Goal: Task Accomplishment & Management: Manage account settings

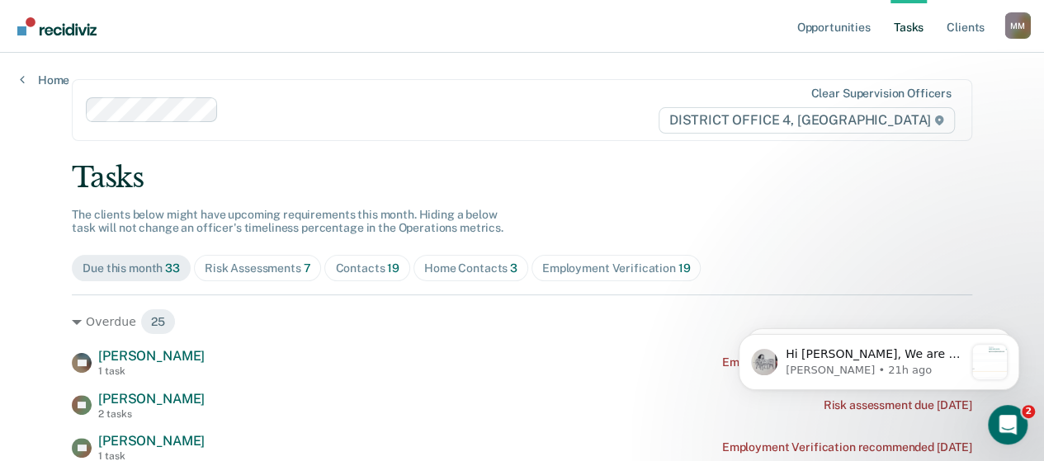
click at [363, 266] on div "Contacts 19" at bounding box center [367, 268] width 64 height 14
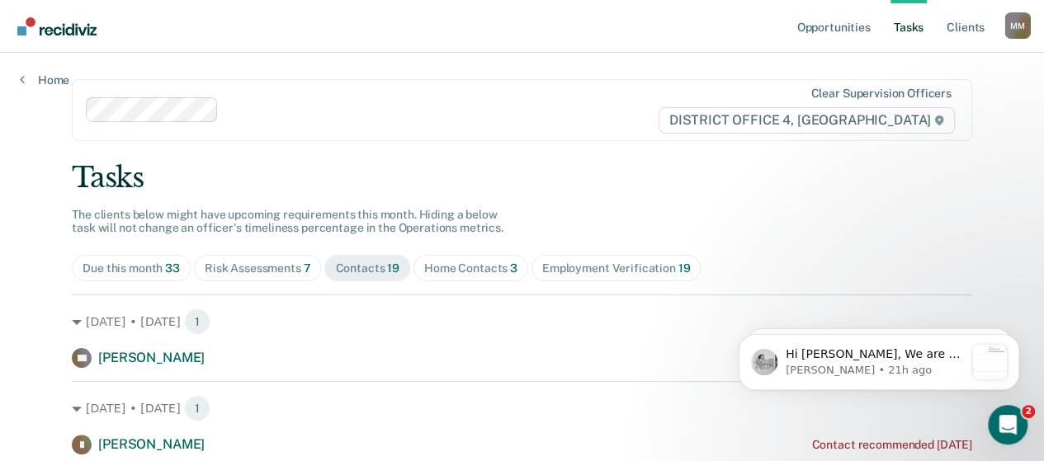
click at [473, 258] on span "Home Contacts 3" at bounding box center [470, 268] width 115 height 26
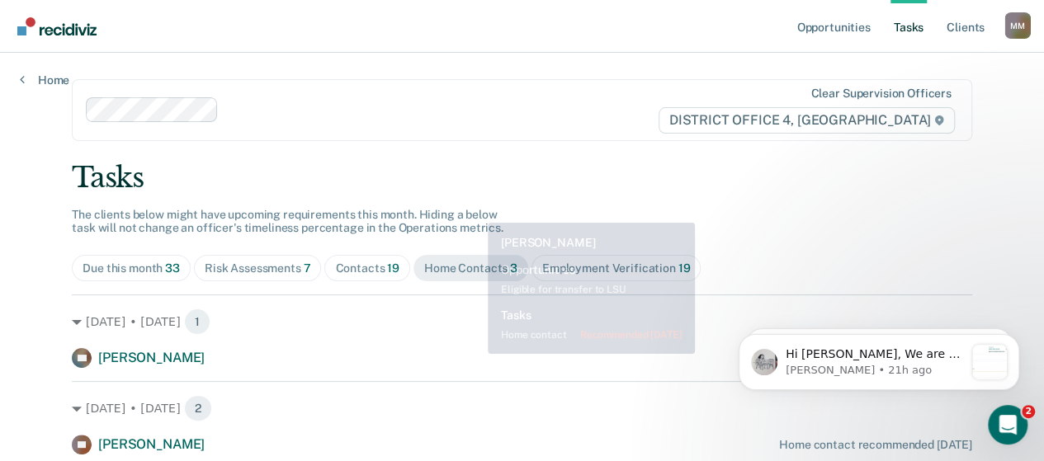
scroll to position [92, 0]
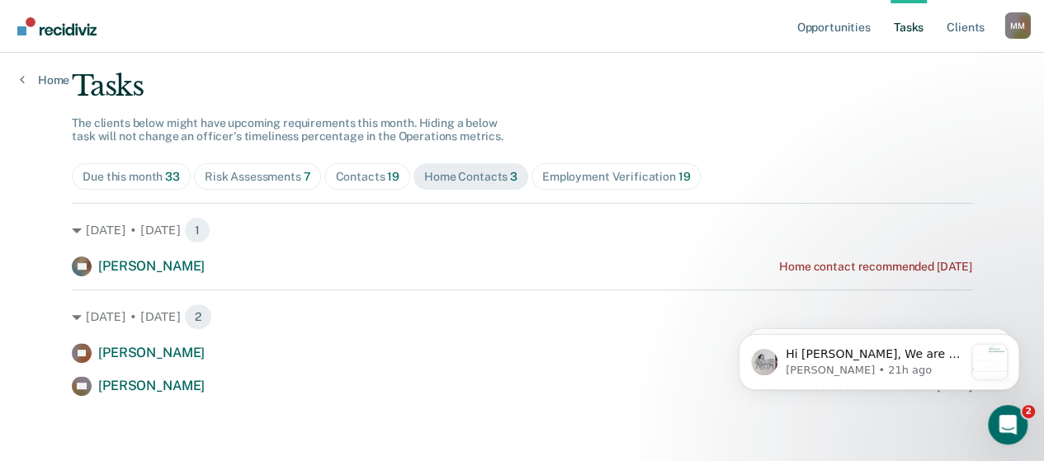
click at [568, 167] on span "Employment Verification 19" at bounding box center [615, 176] width 169 height 26
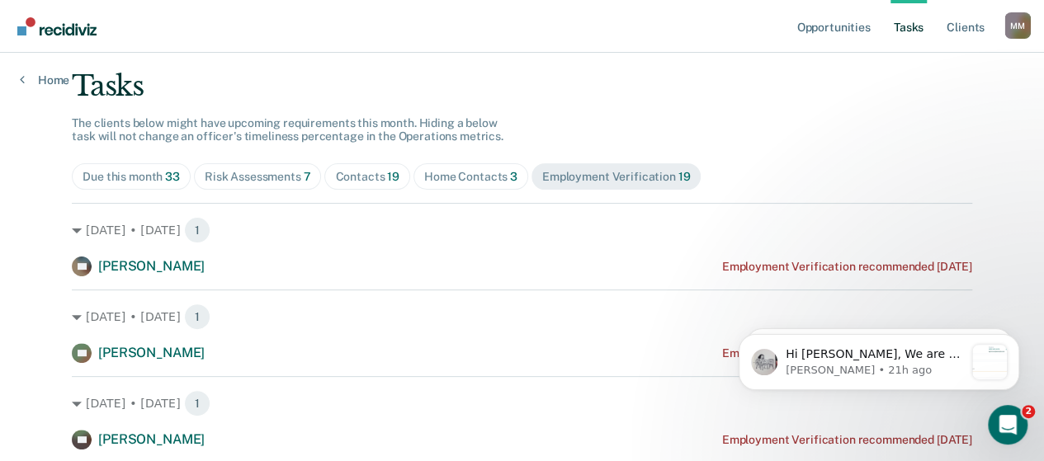
click at [276, 167] on span "Risk Assessments 7" at bounding box center [258, 176] width 128 height 26
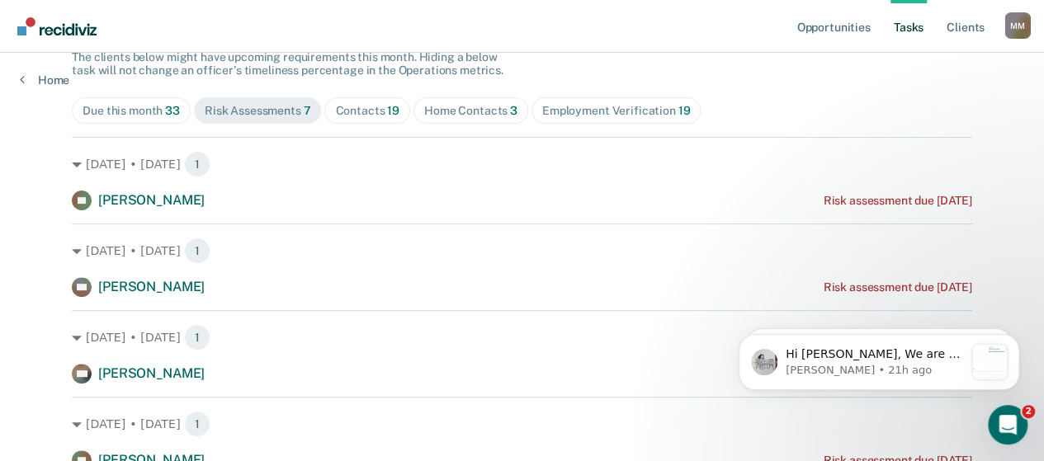
scroll to position [156, 0]
click at [365, 115] on div "Contacts 19" at bounding box center [367, 113] width 64 height 14
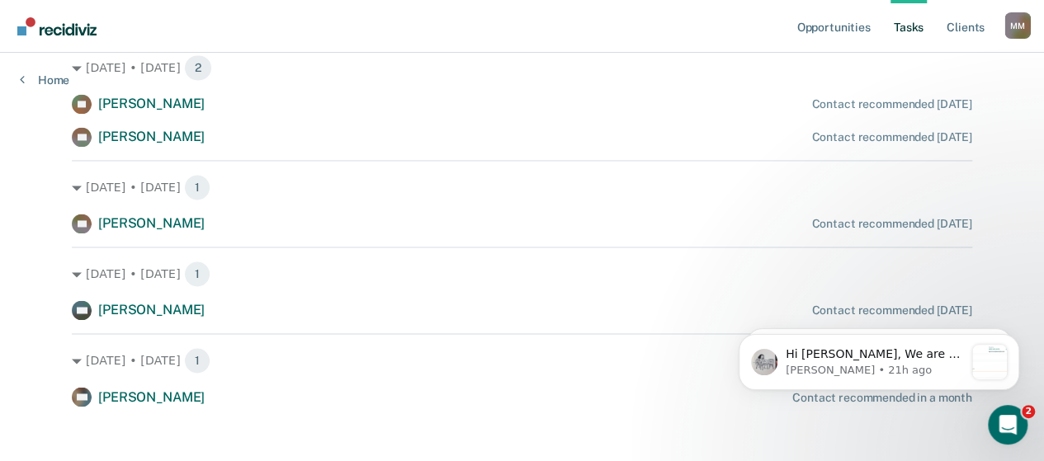
scroll to position [1209, 0]
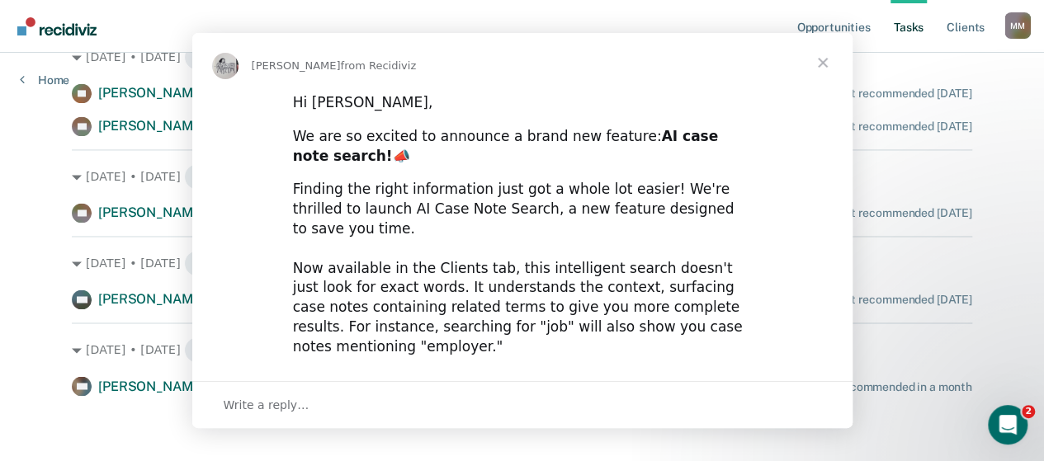
scroll to position [0, 0]
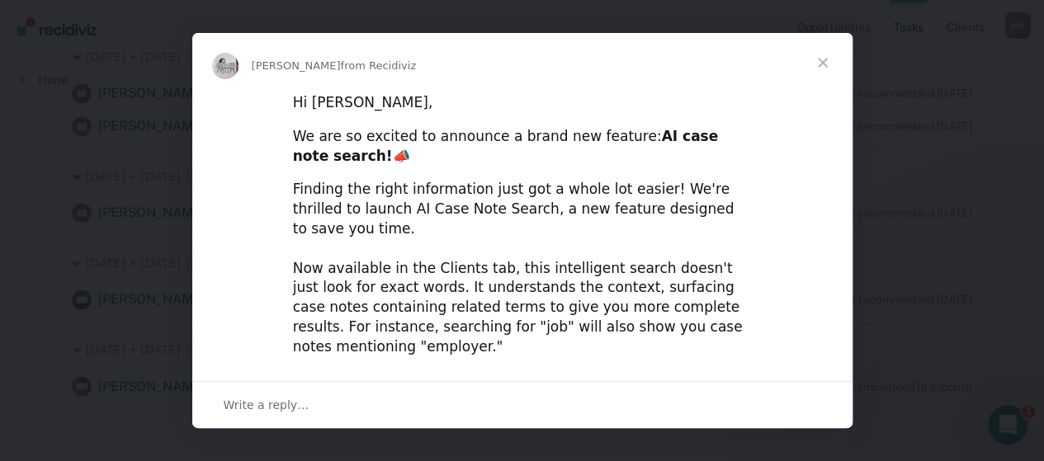
click at [820, 60] on span "Close" at bounding box center [822, 62] width 59 height 59
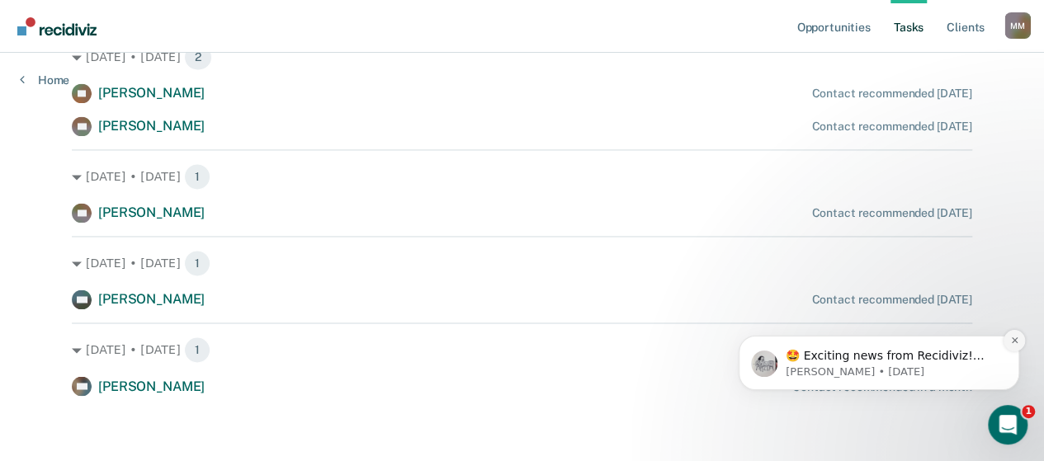
click at [1007, 346] on button "Dismiss notification" at bounding box center [1013, 340] width 21 height 21
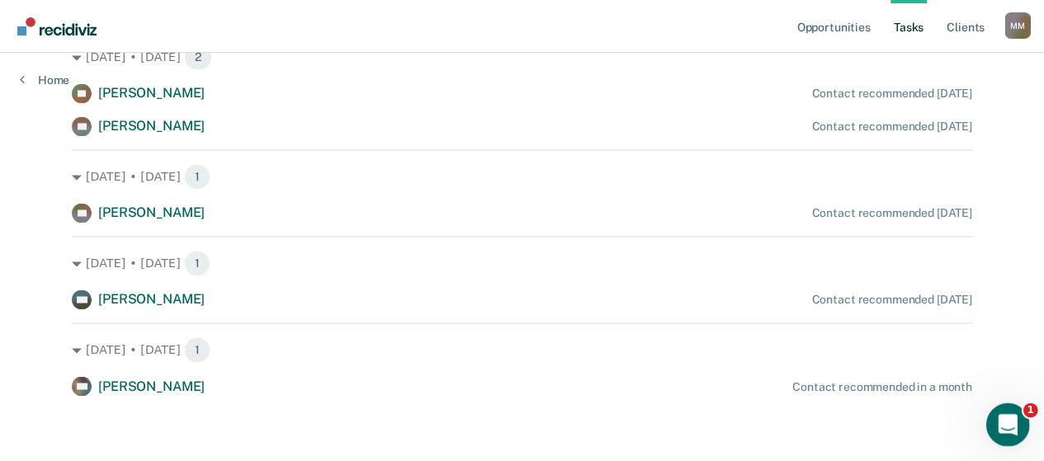
click at [1011, 428] on icon "Open Intercom Messenger" at bounding box center [1005, 422] width 27 height 27
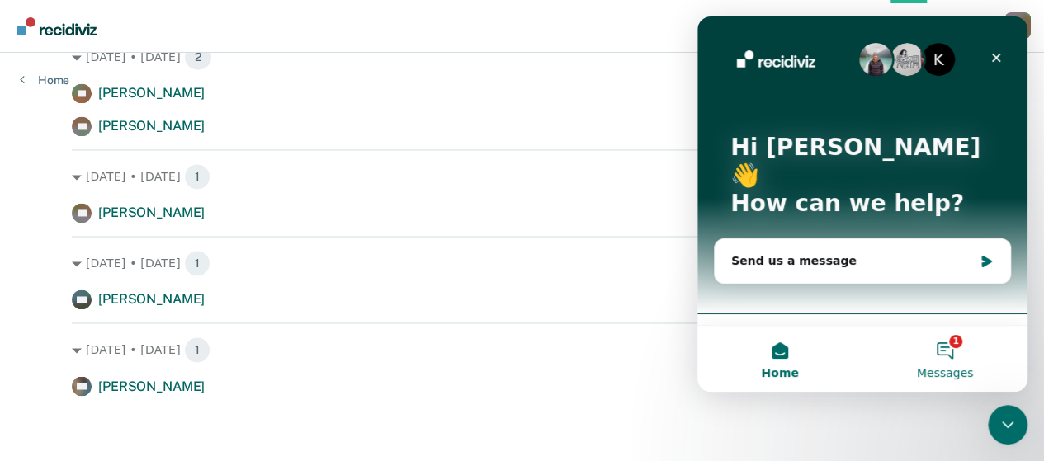
click at [949, 345] on button "1 Messages" at bounding box center [944, 359] width 165 height 66
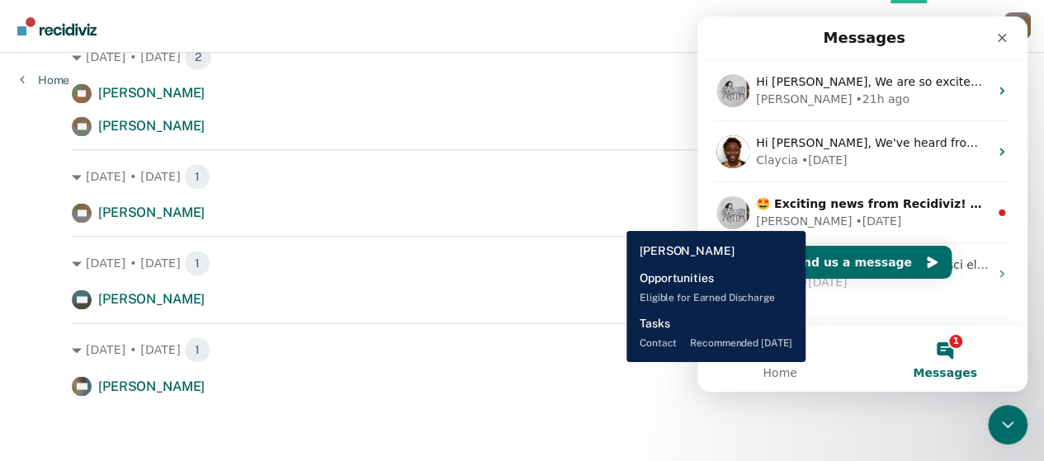
click at [614, 219] on div "PH [PERSON_NAME] Contact recommended [DATE]" at bounding box center [522, 213] width 900 height 20
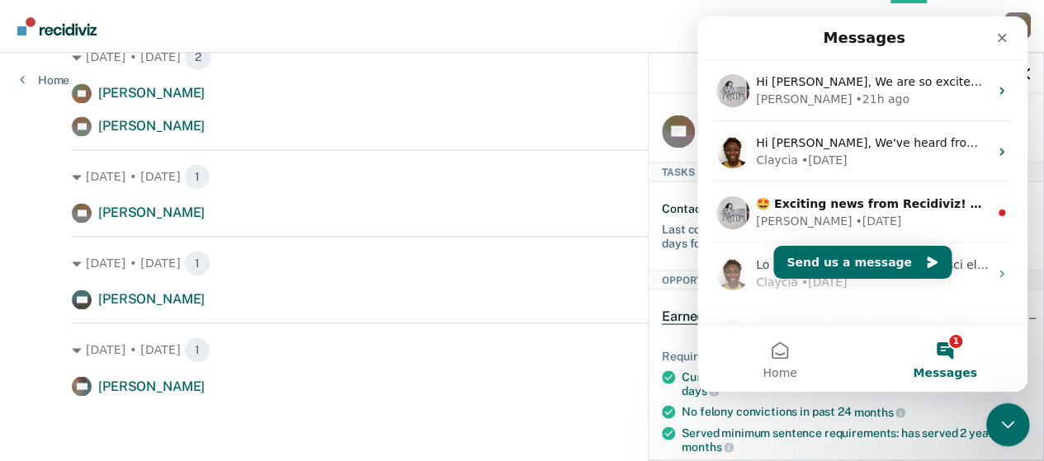
click at [1005, 423] on icon "Close Intercom Messenger" at bounding box center [1005, 422] width 20 height 20
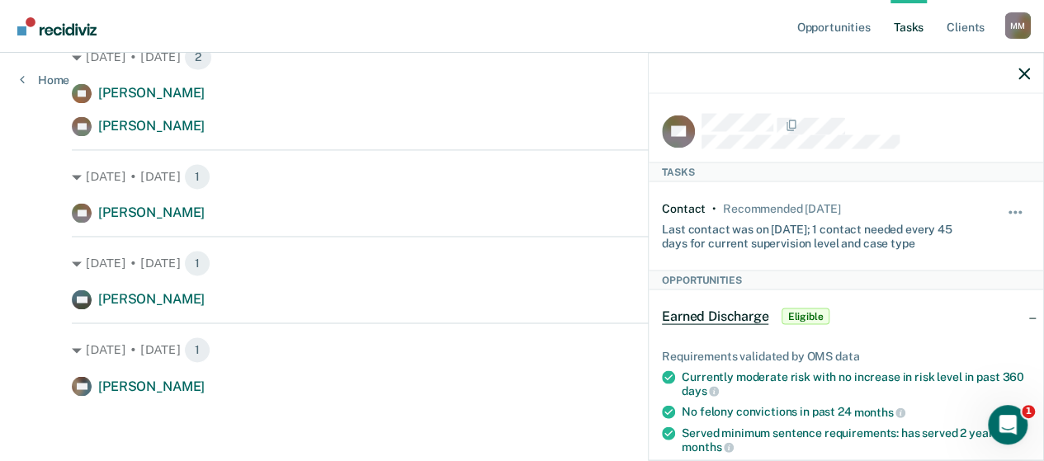
click at [406, 372] on div "[DATE] • [DATE] 1 TW [PERSON_NAME] Contact recommended in a month" at bounding box center [522, 359] width 900 height 73
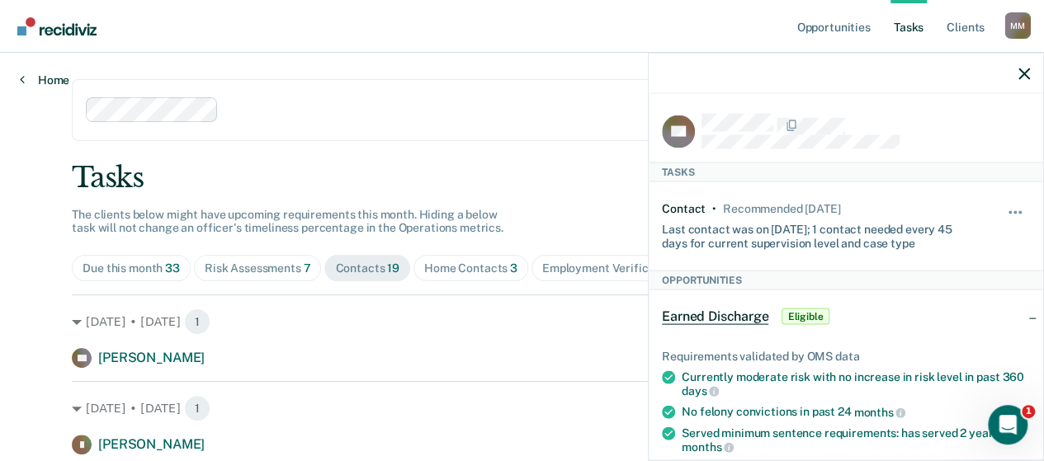
click at [48, 73] on link "Home" at bounding box center [44, 80] width 49 height 15
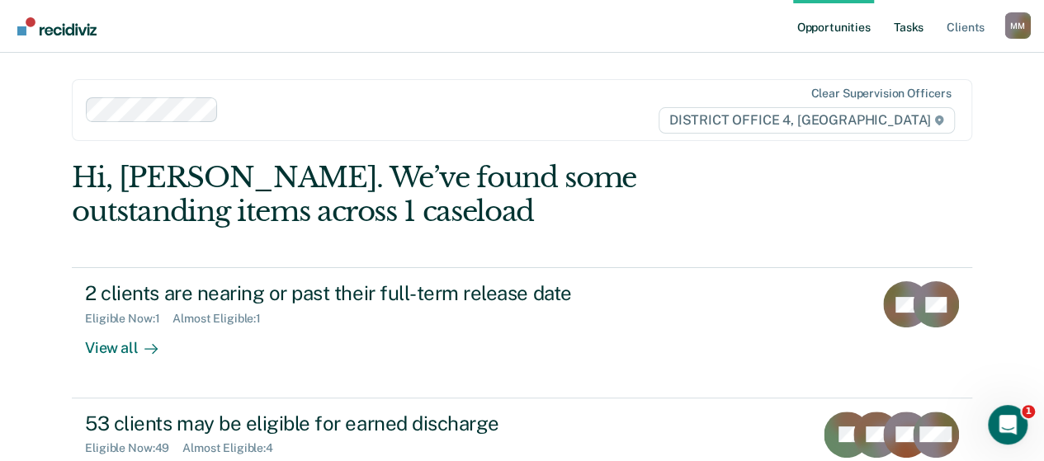
click at [896, 26] on link "Tasks" at bounding box center [908, 26] width 36 height 53
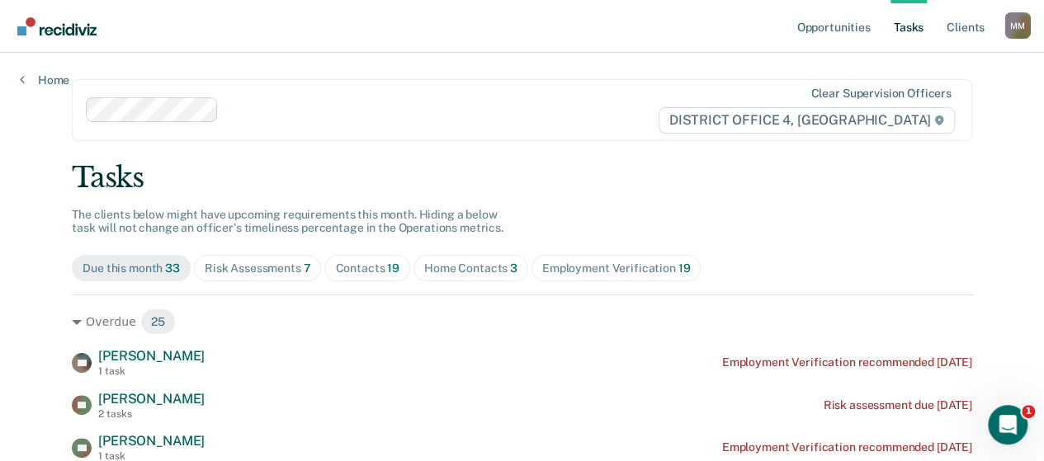
click at [470, 265] on div "Home Contacts 3" at bounding box center [470, 268] width 93 height 14
